Goal: Task Accomplishment & Management: Manage account settings

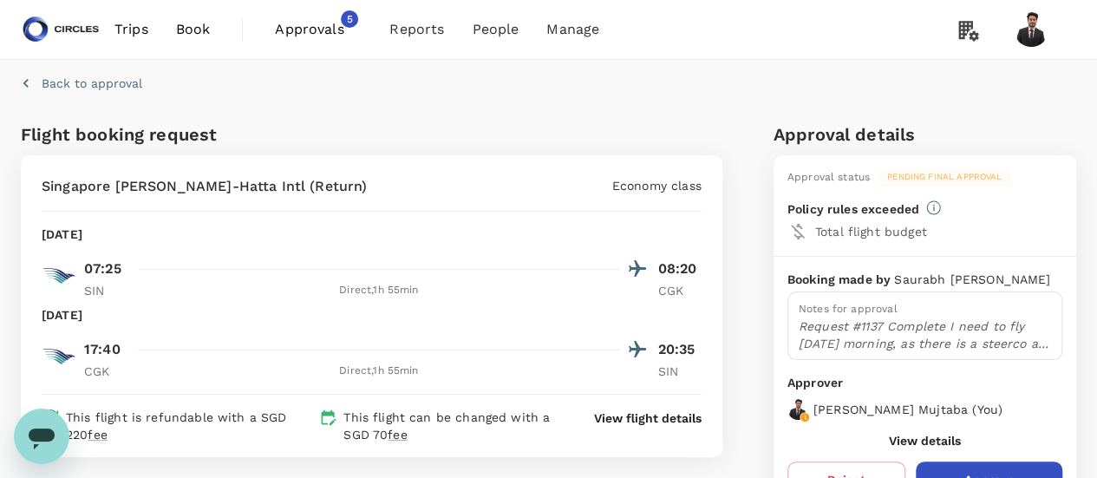
click at [323, 23] on span "Approvals" at bounding box center [318, 29] width 87 height 21
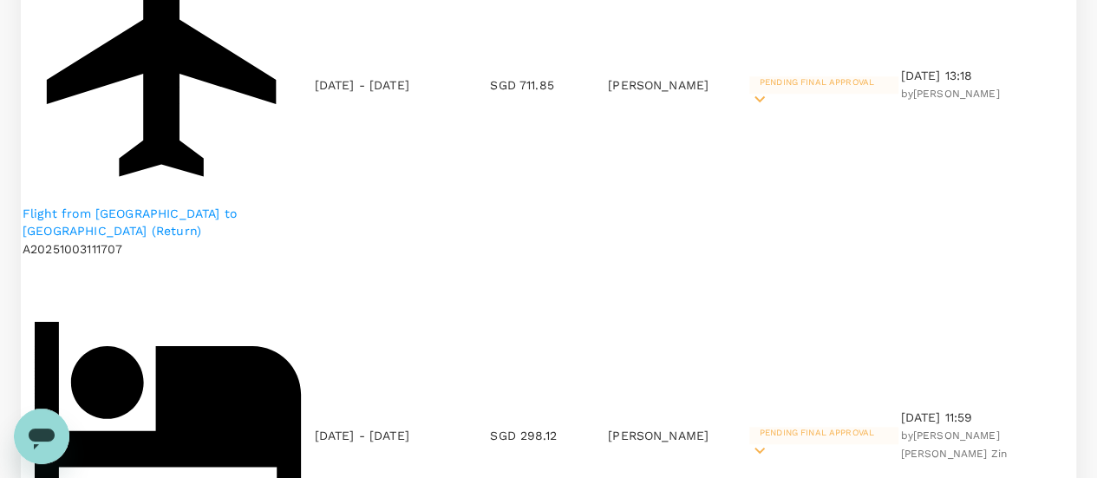
scroll to position [624, 0]
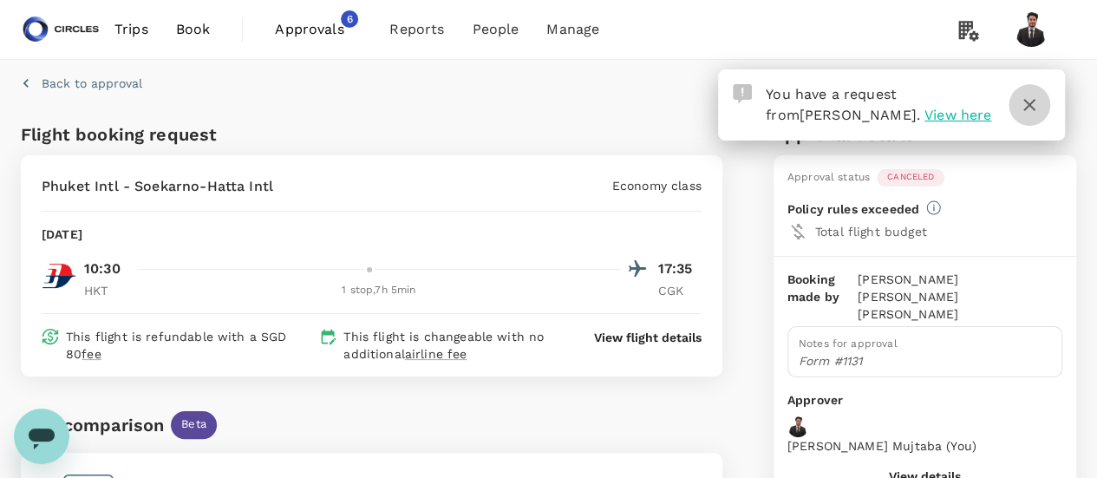
click at [1032, 108] on icon "button" at bounding box center [1029, 105] width 12 height 12
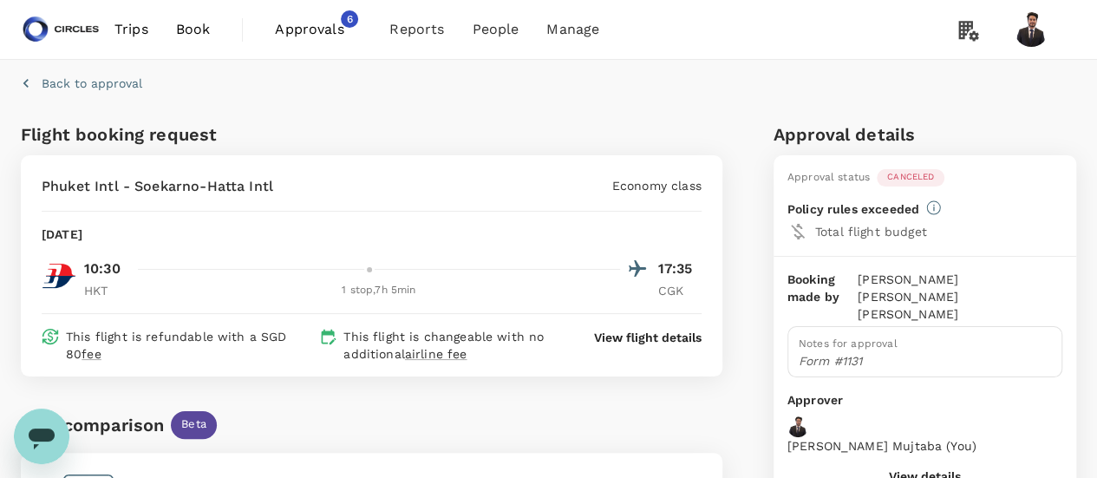
click at [336, 35] on span "Approvals" at bounding box center [318, 29] width 87 height 21
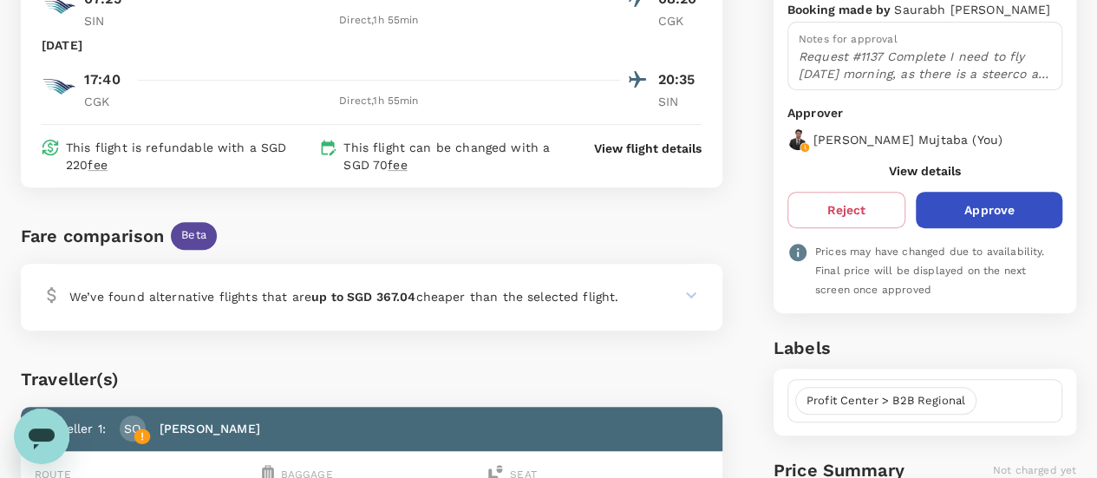
scroll to position [263, 0]
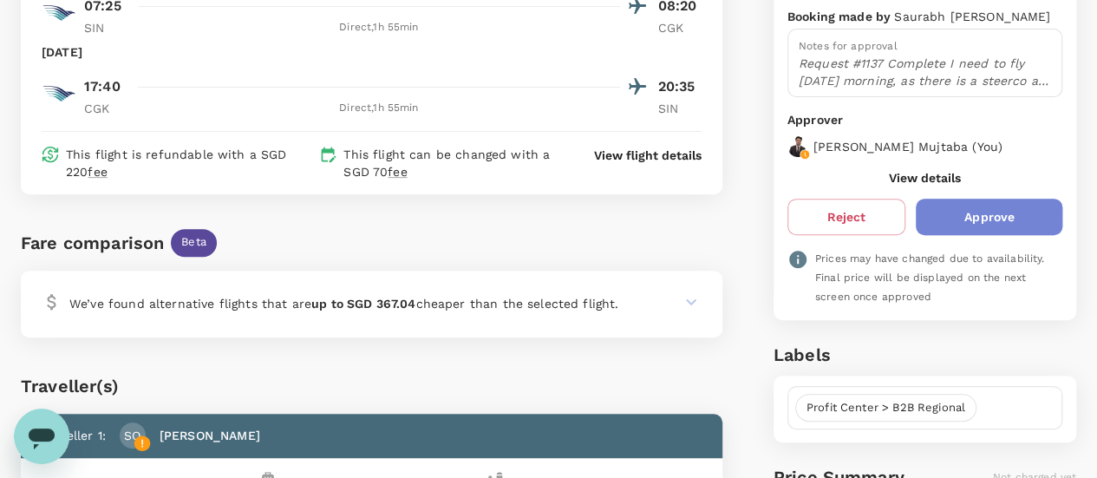
click at [1015, 211] on button "Approve" at bounding box center [989, 217] width 147 height 36
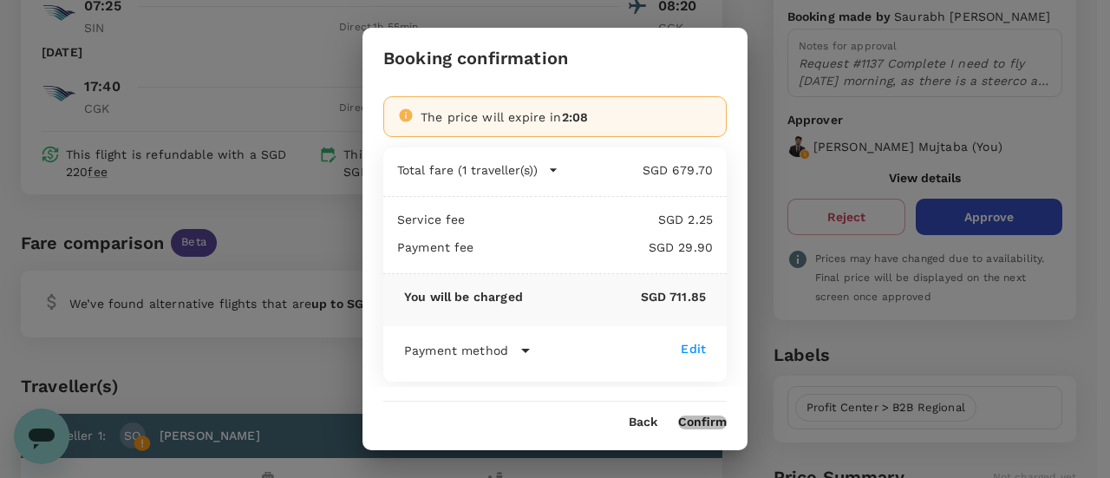
click at [707, 422] on button "Confirm" at bounding box center [702, 422] width 49 height 14
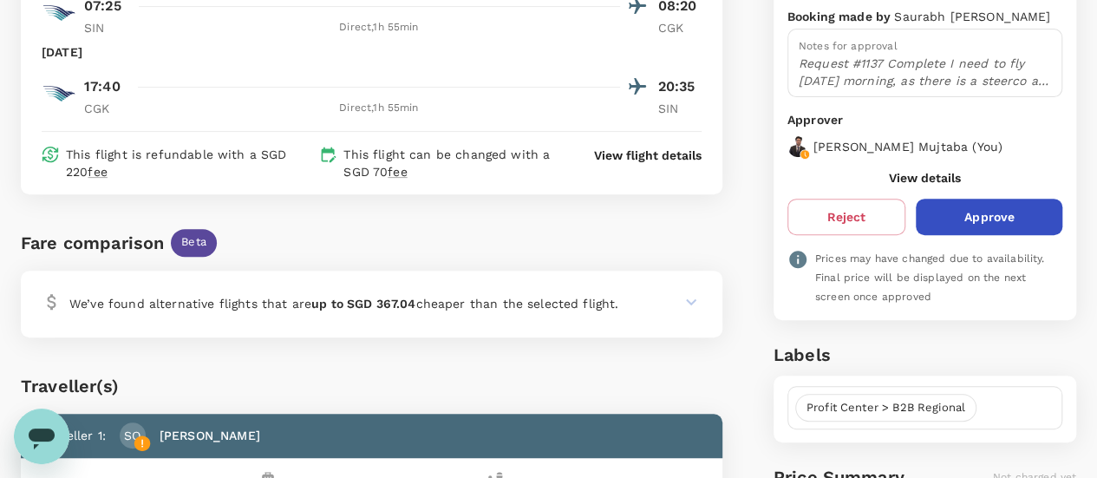
scroll to position [0, 0]
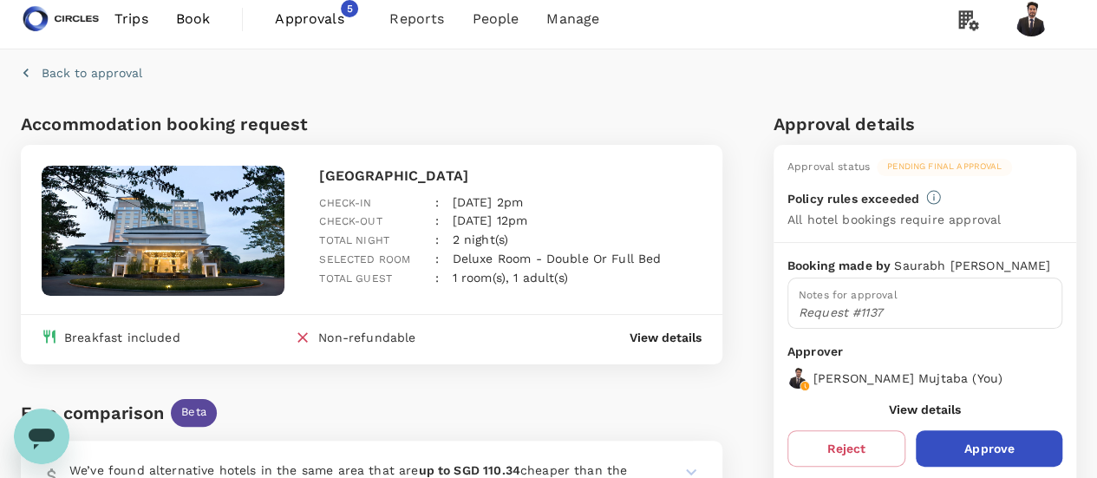
scroll to position [16, 0]
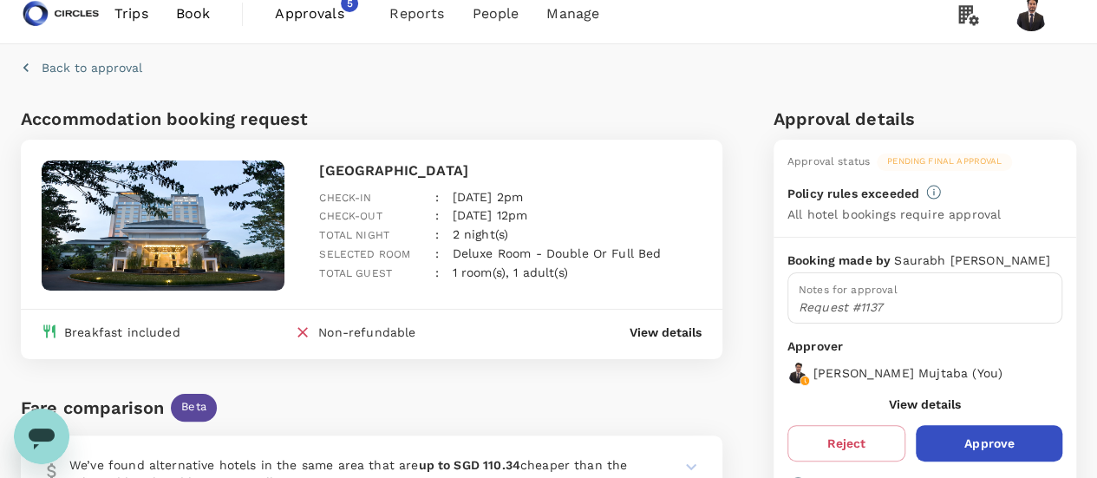
click at [1015, 433] on button "Approve" at bounding box center [989, 443] width 147 height 36
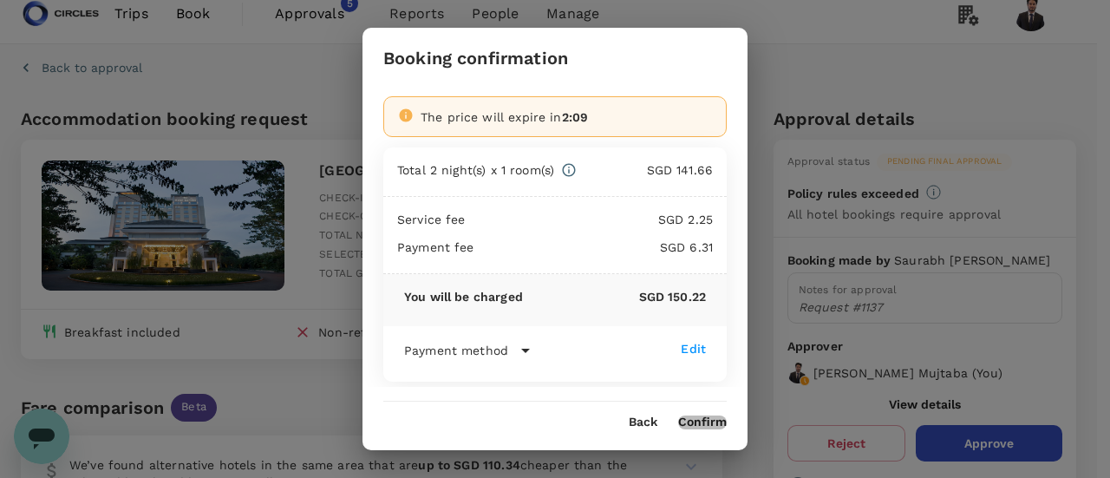
click at [701, 427] on button "Confirm" at bounding box center [702, 422] width 49 height 14
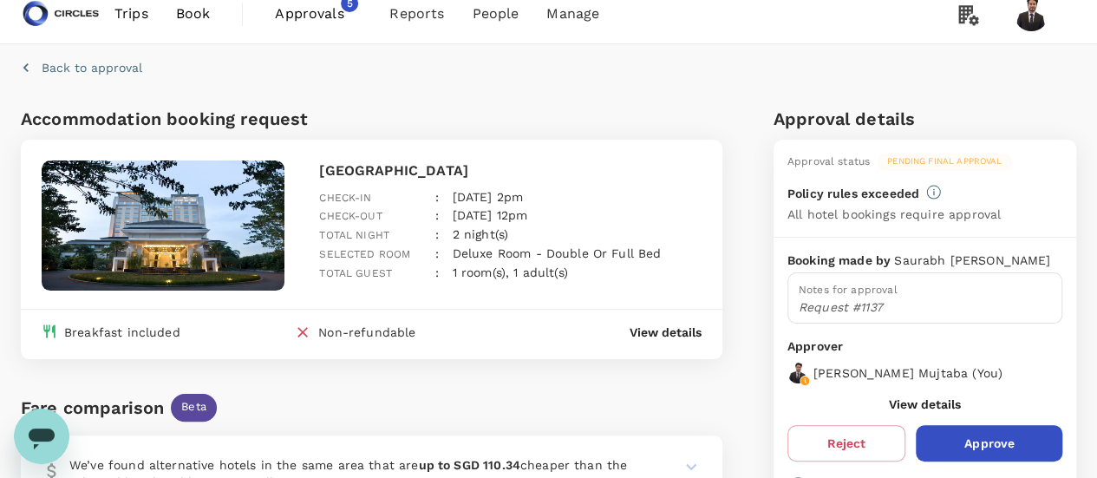
scroll to position [0, 0]
